Goal: Find specific page/section: Find specific page/section

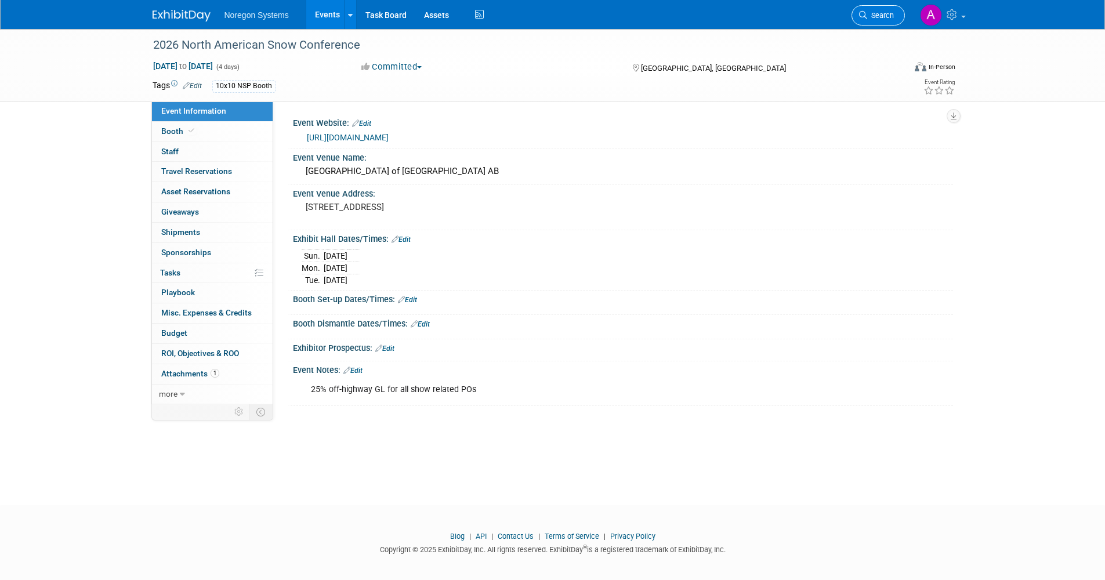
click at [862, 20] on link "Search" at bounding box center [878, 15] width 53 height 20
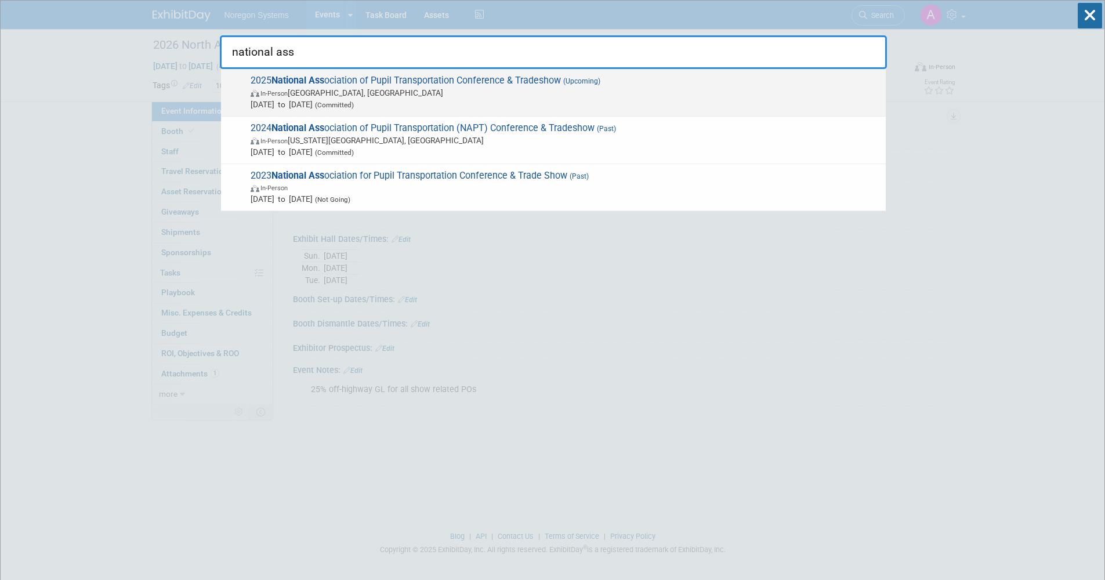
type input "national ass"
click at [501, 85] on span "2025 National Ass ociation of Pupil Transportation Conference & Tradeshow (Upco…" at bounding box center [563, 92] width 633 height 35
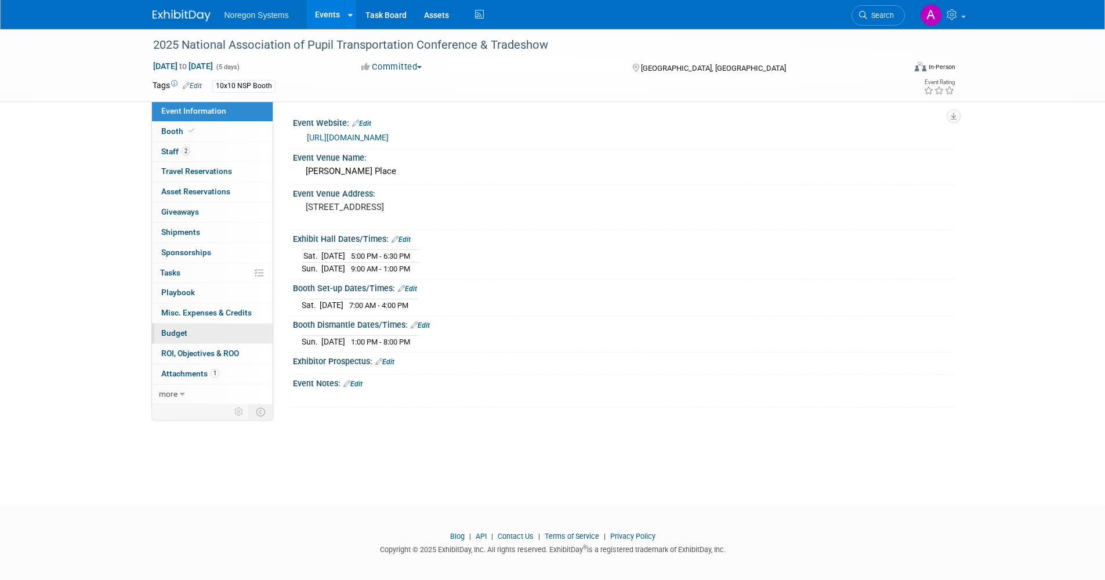
click at [213, 325] on link "Budget" at bounding box center [212, 334] width 121 height 20
